Goal: Unclear: Unclear

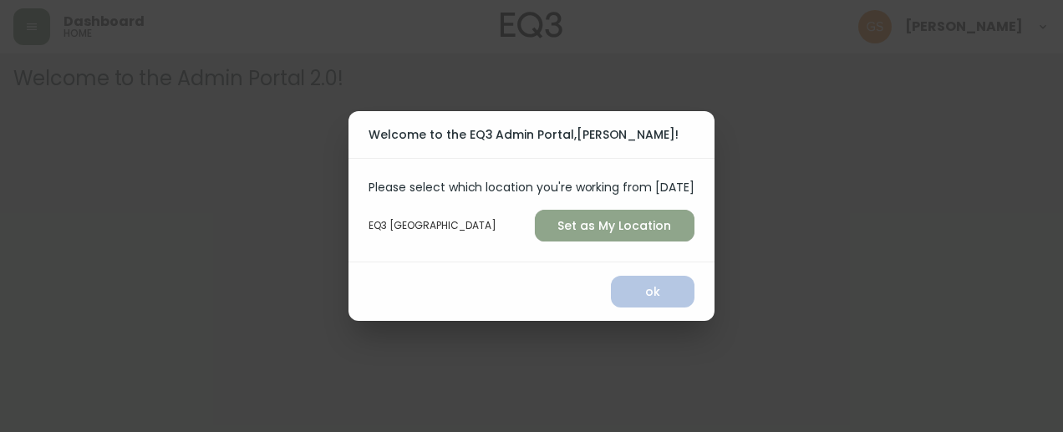
click at [647, 226] on span "Set as My Location" at bounding box center [614, 226] width 133 height 21
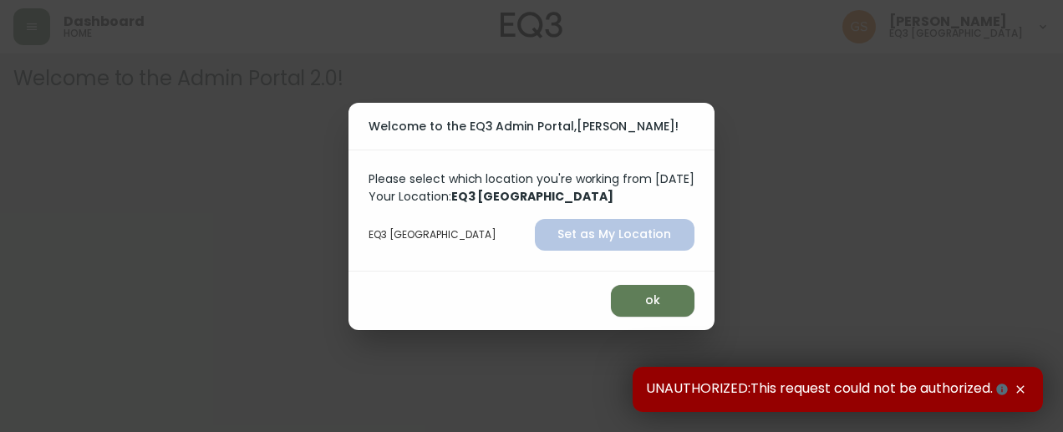
click at [606, 280] on div "ok" at bounding box center [530, 300] width 365 height 58
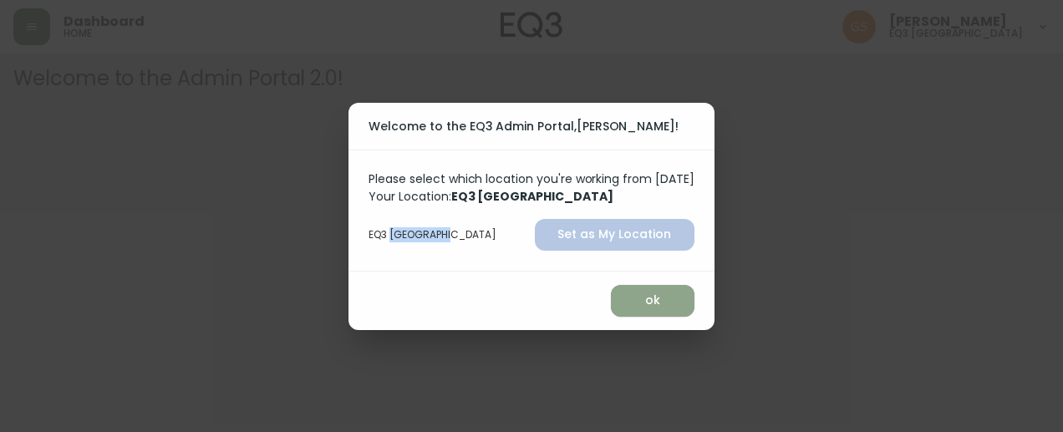
drag, startPoint x: 606, startPoint y: 280, endPoint x: 645, endPoint y: 299, distance: 43.0
click at [645, 299] on span "ok" at bounding box center [652, 300] width 57 height 21
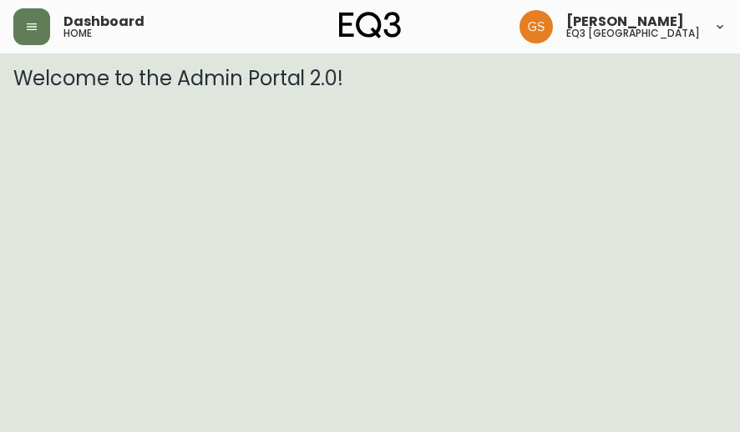
click at [727, 90] on html "Dashboard home [PERSON_NAME] eq3 [GEOGRAPHIC_DATA] Welcome to the Admin Portal …" at bounding box center [370, 45] width 740 height 90
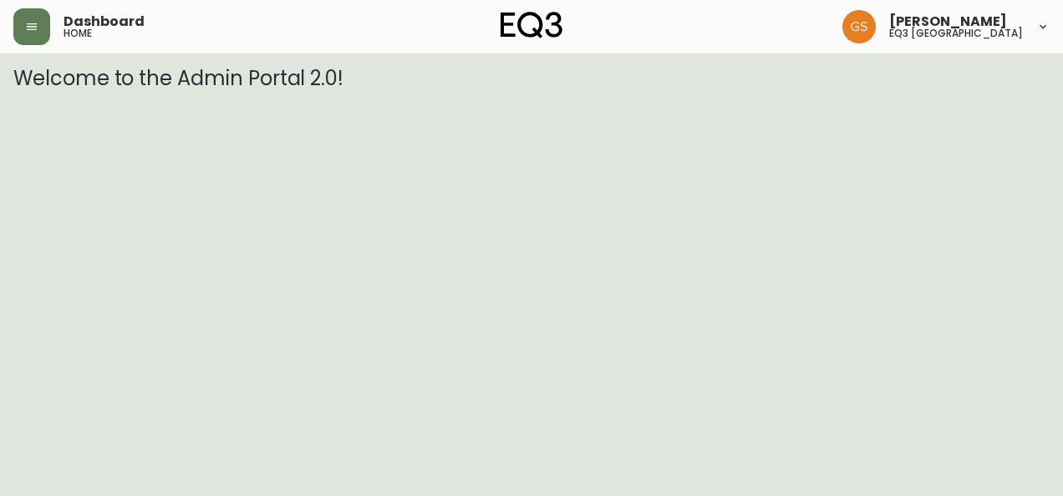
drag, startPoint x: 573, startPoint y: 483, endPoint x: 391, endPoint y: 539, distance: 190.5
click at [391, 90] on html "Dashboard home [PERSON_NAME] eq3 [GEOGRAPHIC_DATA] Welcome to the Admin Portal …" at bounding box center [531, 45] width 1063 height 90
